Goal: Information Seeking & Learning: Learn about a topic

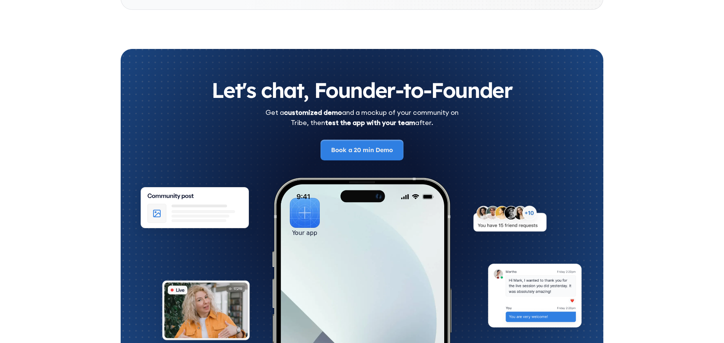
scroll to position [4182, 0]
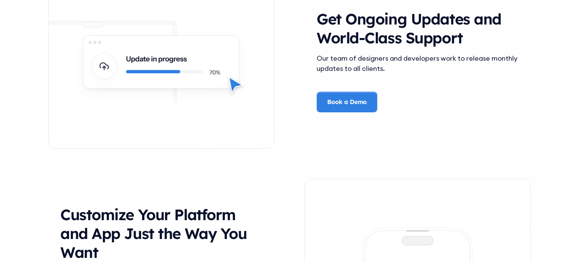
scroll to position [1796, 0]
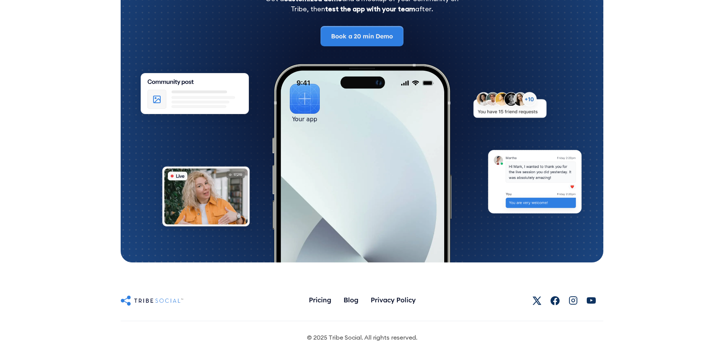
scroll to position [950, 0]
